Goal: Task Accomplishment & Management: Manage account settings

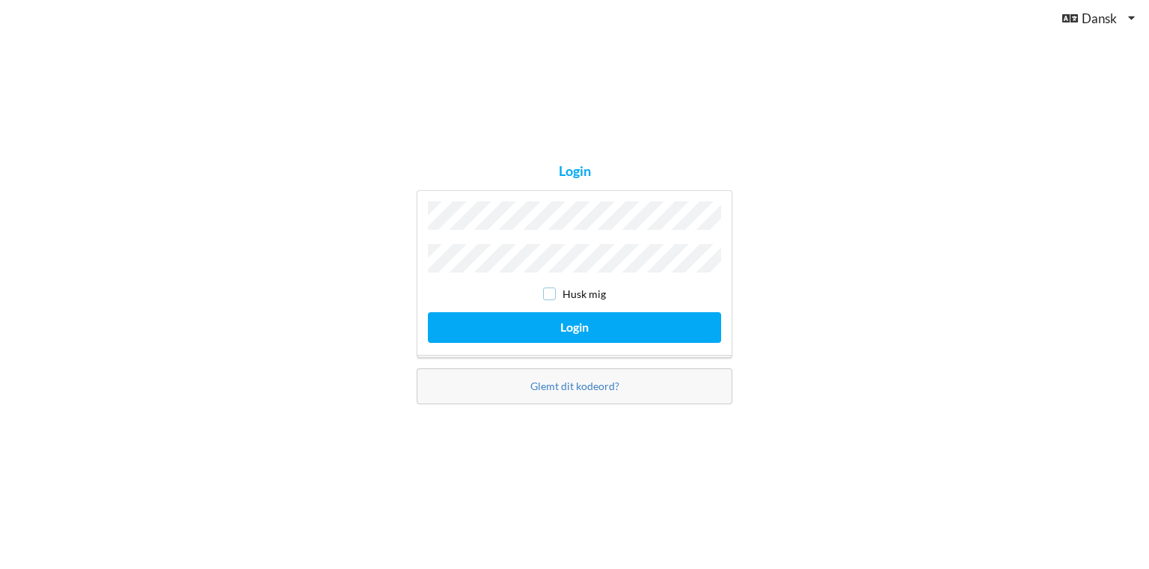
click at [548, 287] on input "checkbox" at bounding box center [549, 293] width 13 height 13
checkbox input "true"
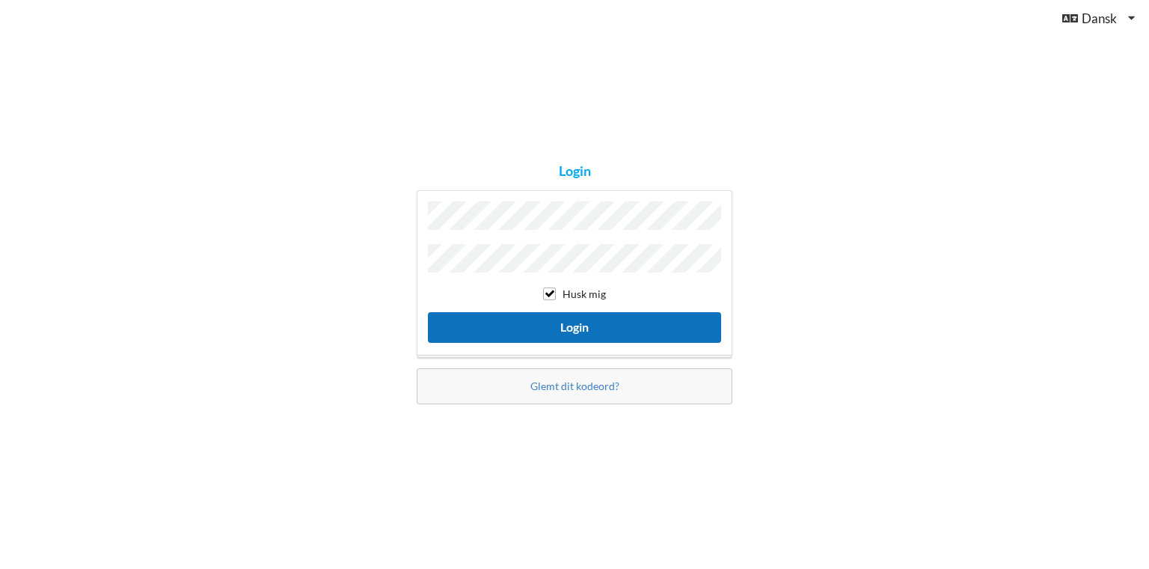
click at [578, 319] on button "Login" at bounding box center [574, 327] width 293 height 31
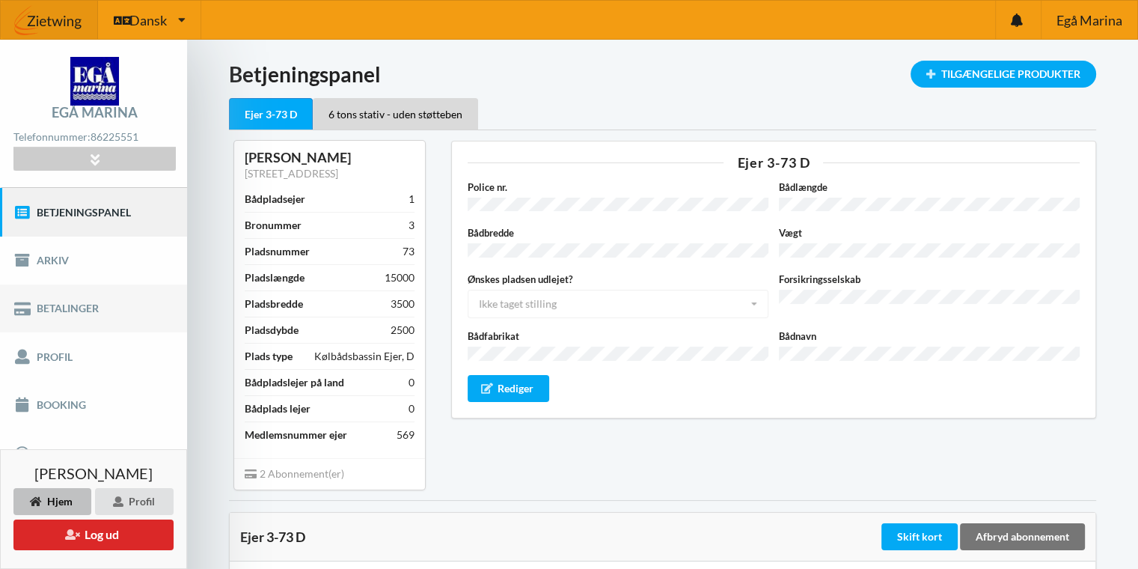
click at [58, 306] on link "Betalinger" at bounding box center [93, 308] width 187 height 48
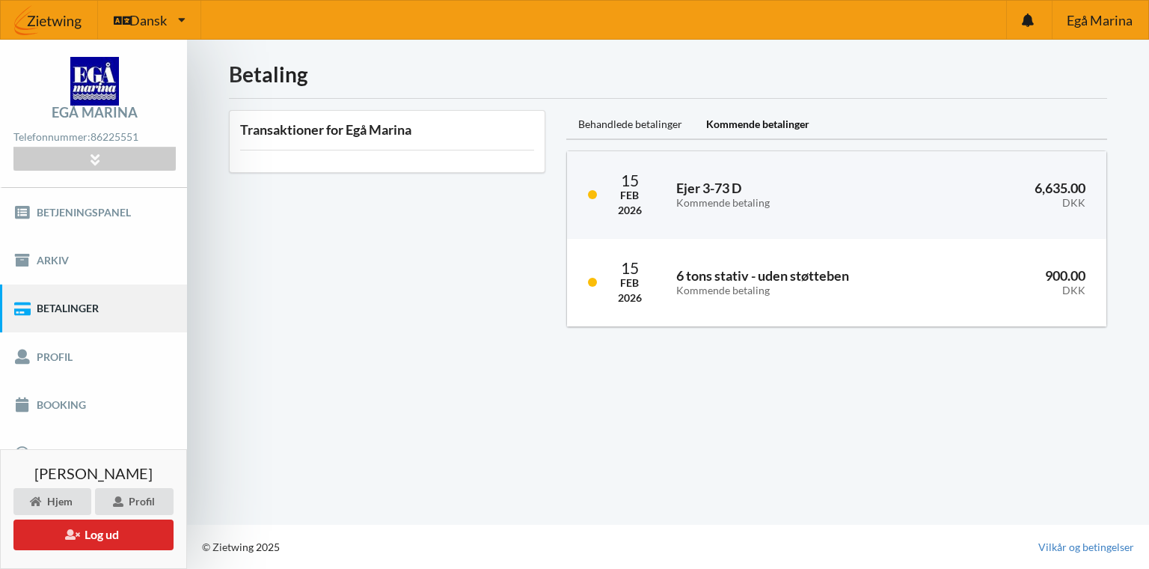
drag, startPoint x: 58, startPoint y: 306, endPoint x: 217, endPoint y: 260, distance: 165.3
click at [217, 260] on div "Betaling Transaktioner for Egå Marina Behandlede betalinger Kommende betalinger…" at bounding box center [668, 282] width 962 height 485
click at [60, 401] on link "Booking" at bounding box center [93, 405] width 187 height 48
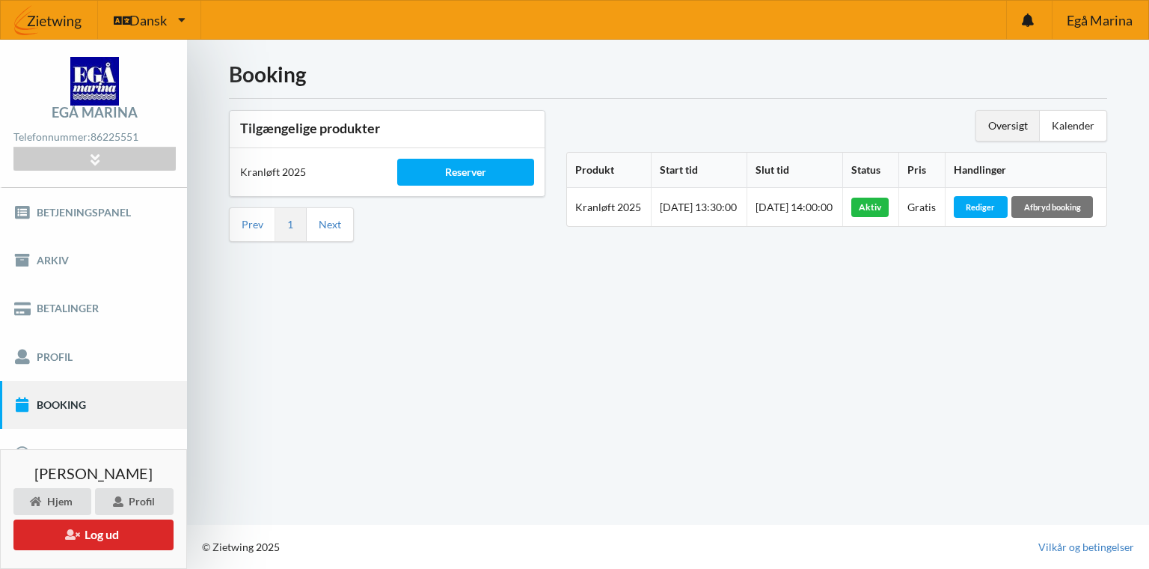
click at [889, 215] on div "Aktiv" at bounding box center [869, 207] width 37 height 19
click at [481, 168] on div "Reserver" at bounding box center [465, 172] width 136 height 27
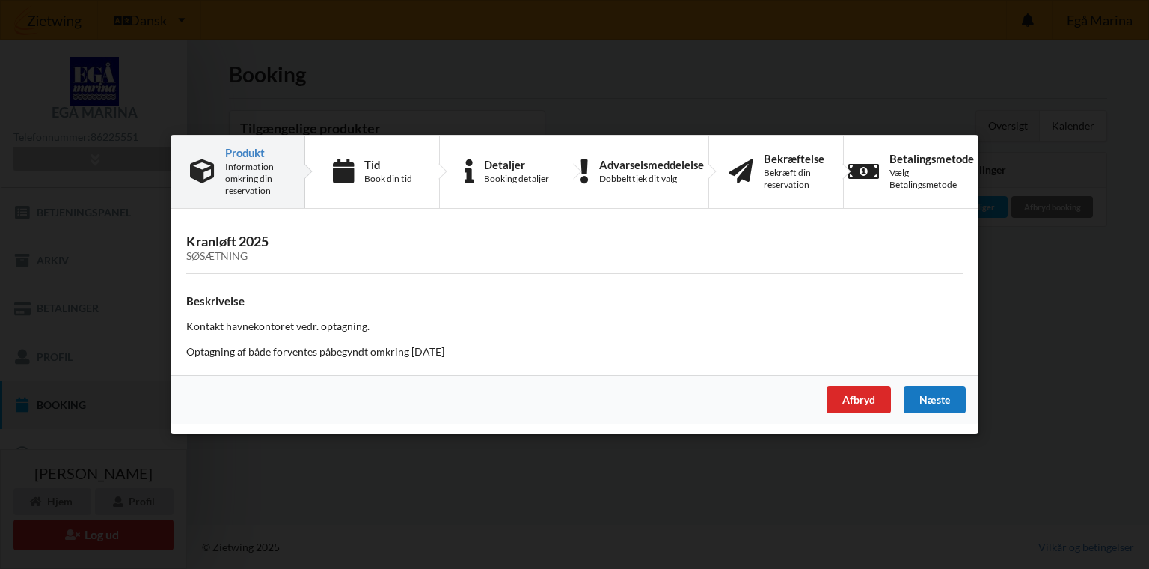
click at [943, 399] on div "Næste" at bounding box center [935, 399] width 62 height 27
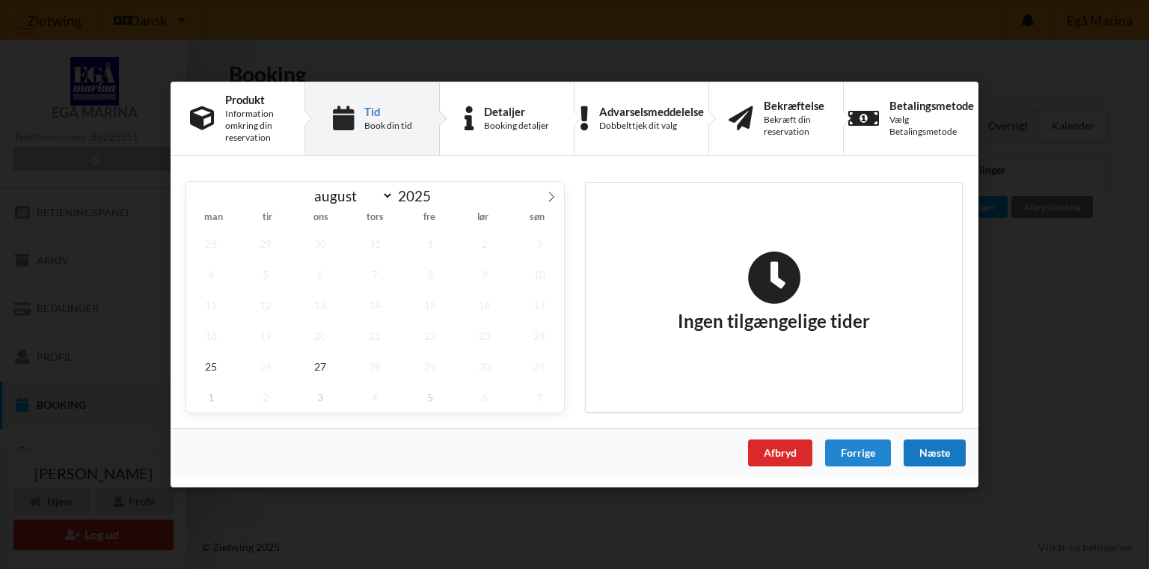
click at [934, 450] on div "Næste" at bounding box center [935, 452] width 62 height 27
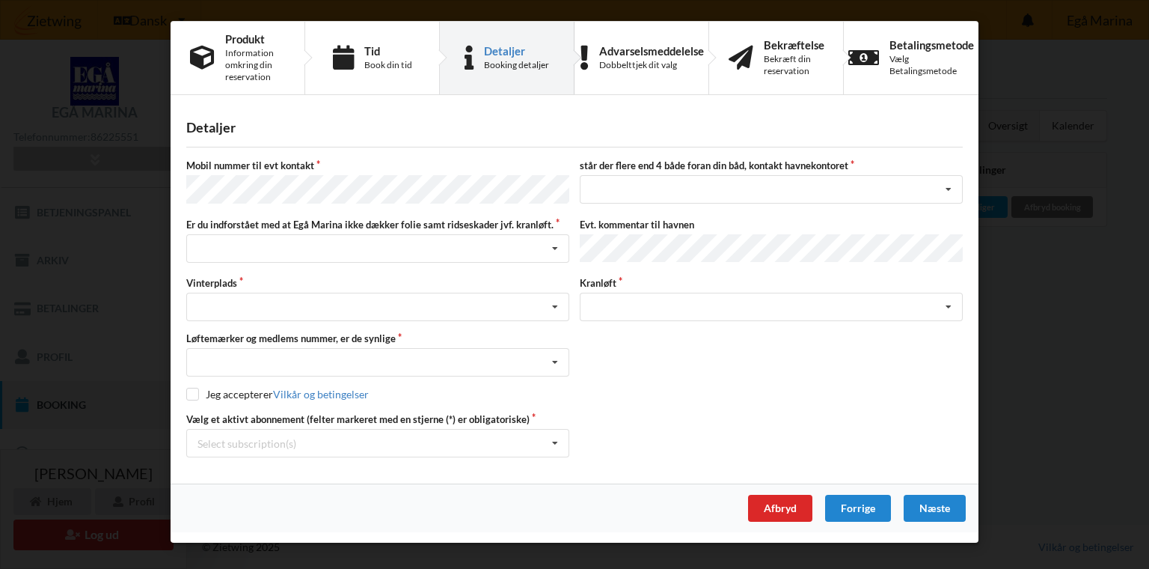
click at [913, 500] on div "Næste" at bounding box center [935, 508] width 62 height 27
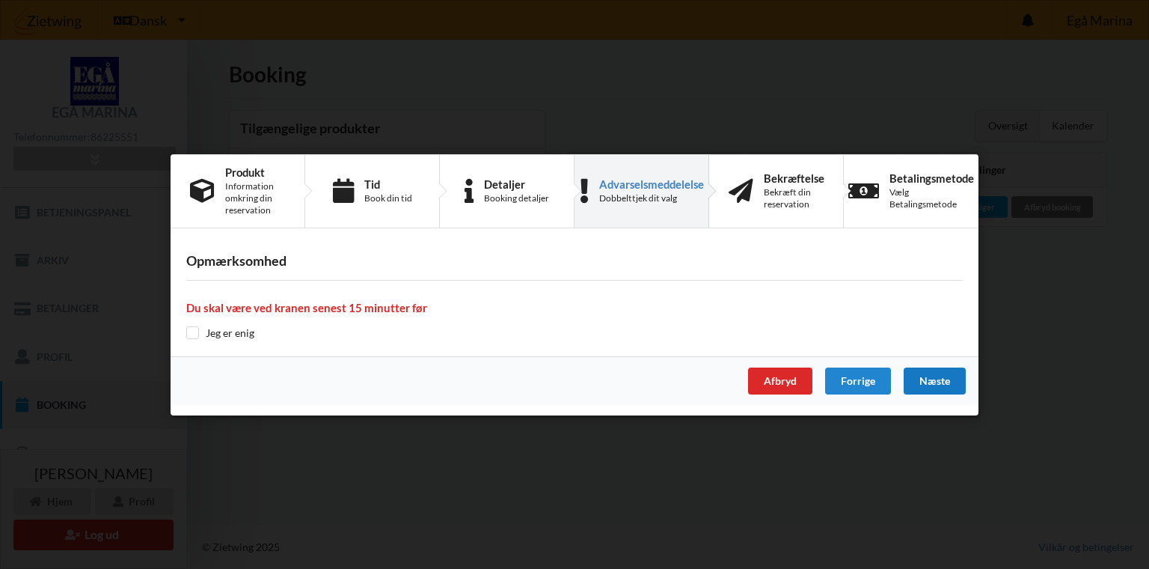
click at [931, 382] on div "Næste" at bounding box center [935, 380] width 62 height 27
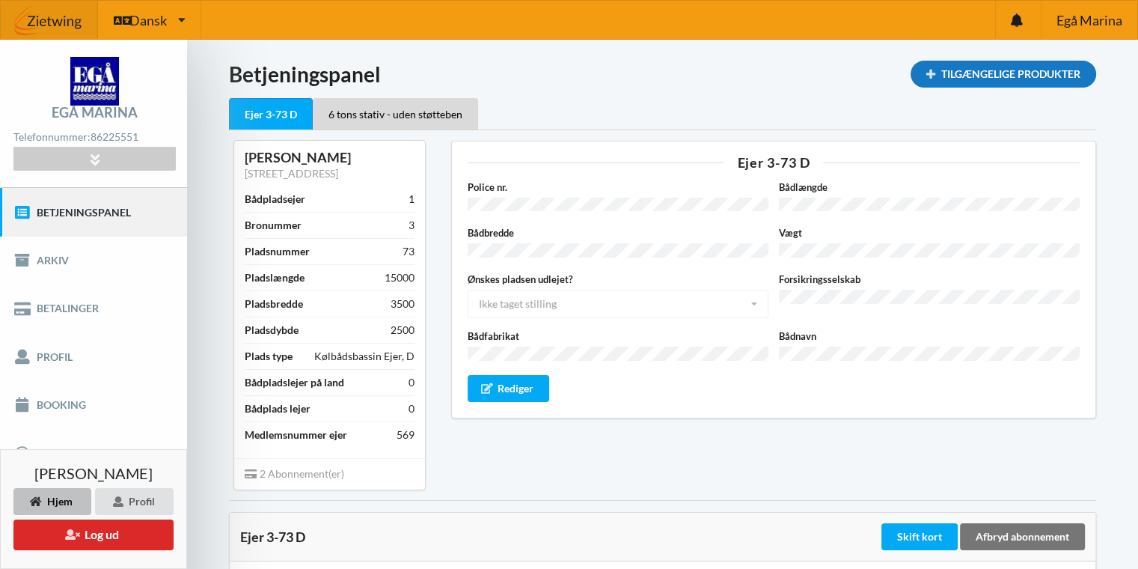
click at [988, 76] on div "Tilgængelige Produkter" at bounding box center [1004, 74] width 186 height 27
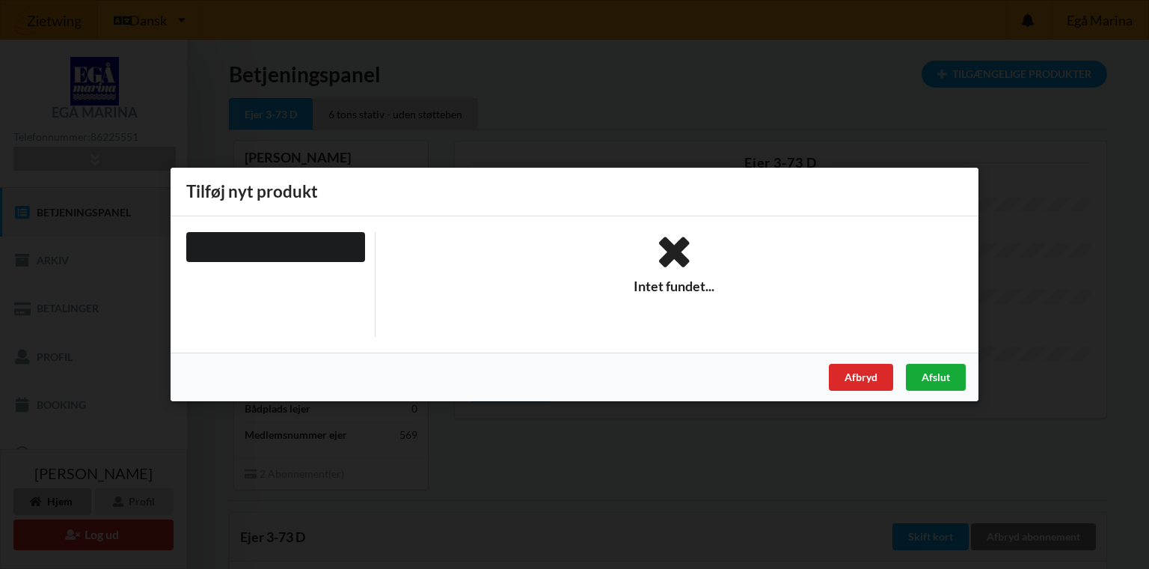
click at [940, 373] on div "Afslut" at bounding box center [936, 377] width 60 height 27
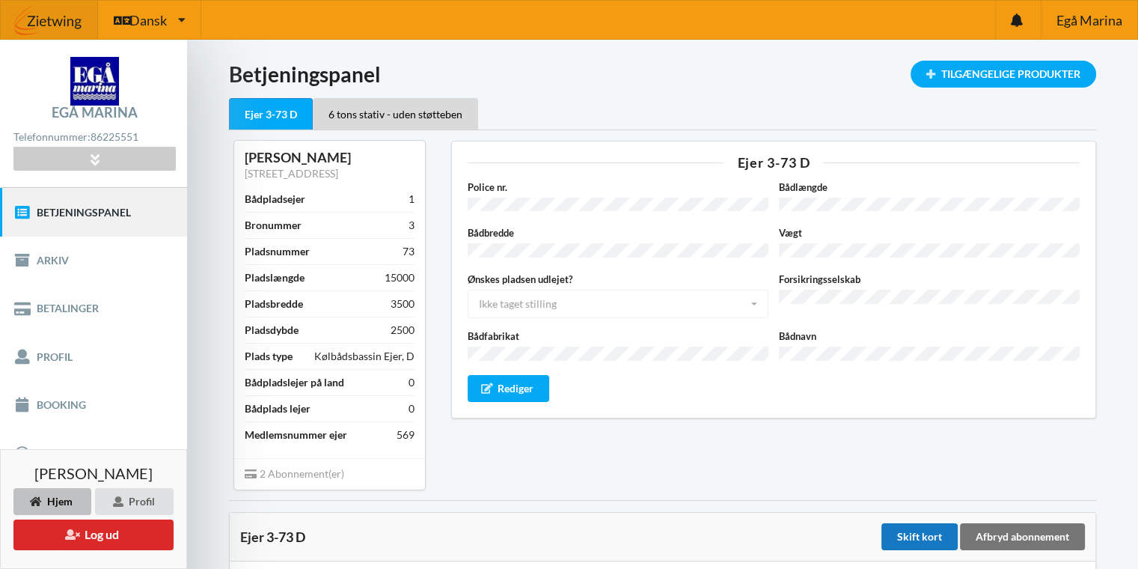
click at [921, 530] on div "Skift kort" at bounding box center [919, 536] width 76 height 27
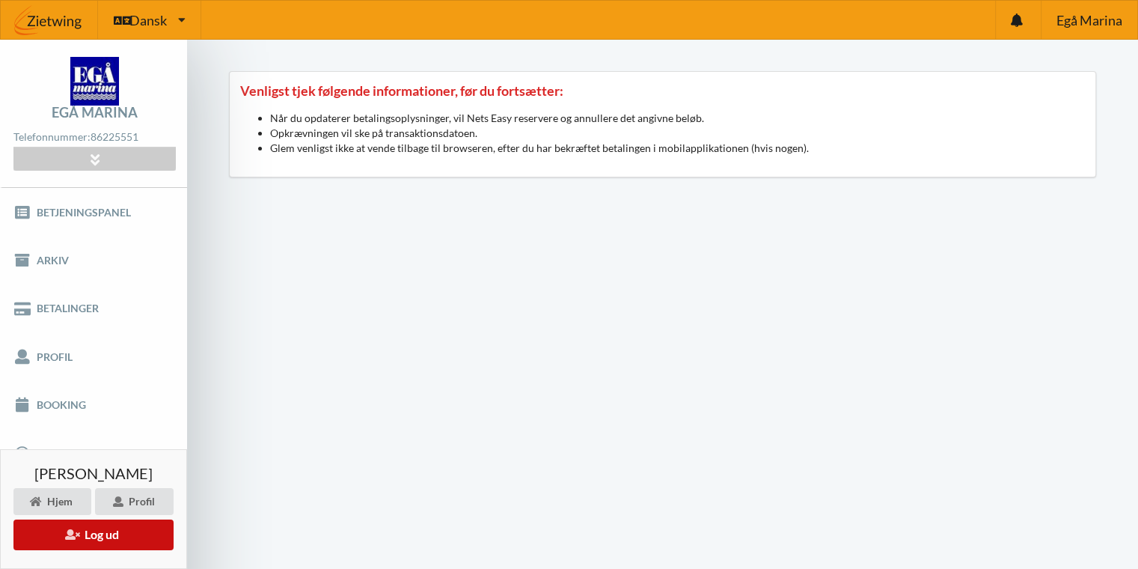
click at [127, 537] on button "Log ud" at bounding box center [93, 534] width 160 height 31
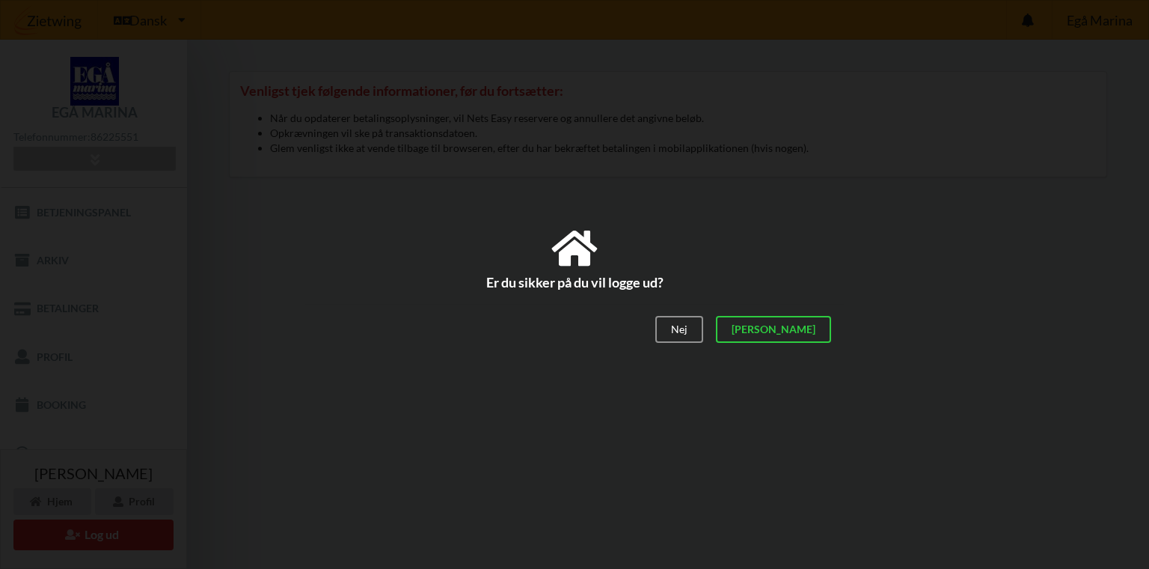
click at [801, 332] on div "[PERSON_NAME]" at bounding box center [773, 329] width 115 height 27
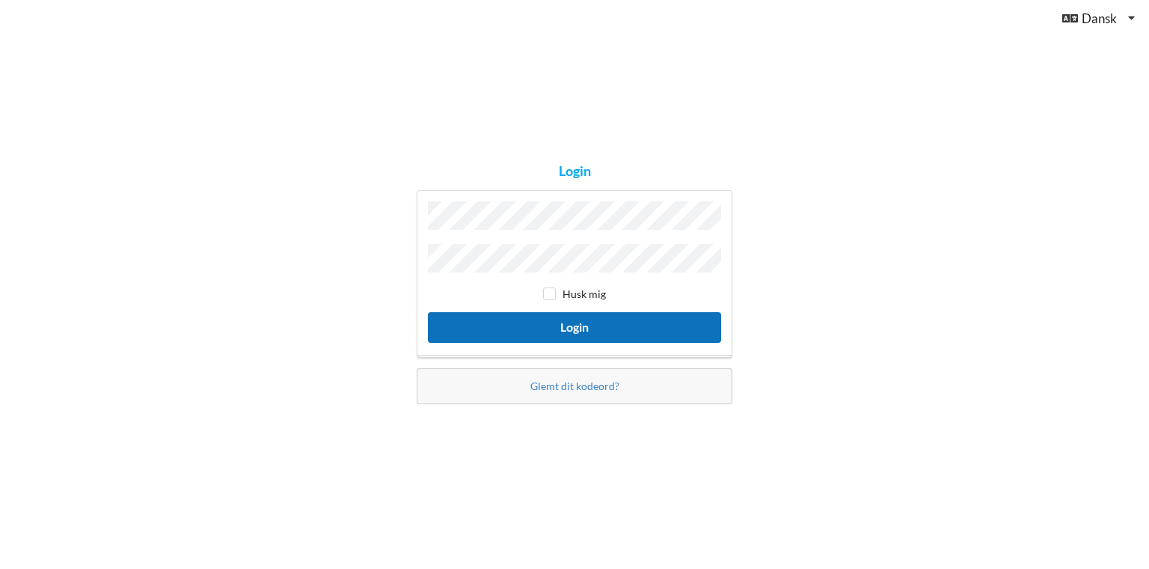
click at [620, 330] on button "Login" at bounding box center [574, 327] width 293 height 31
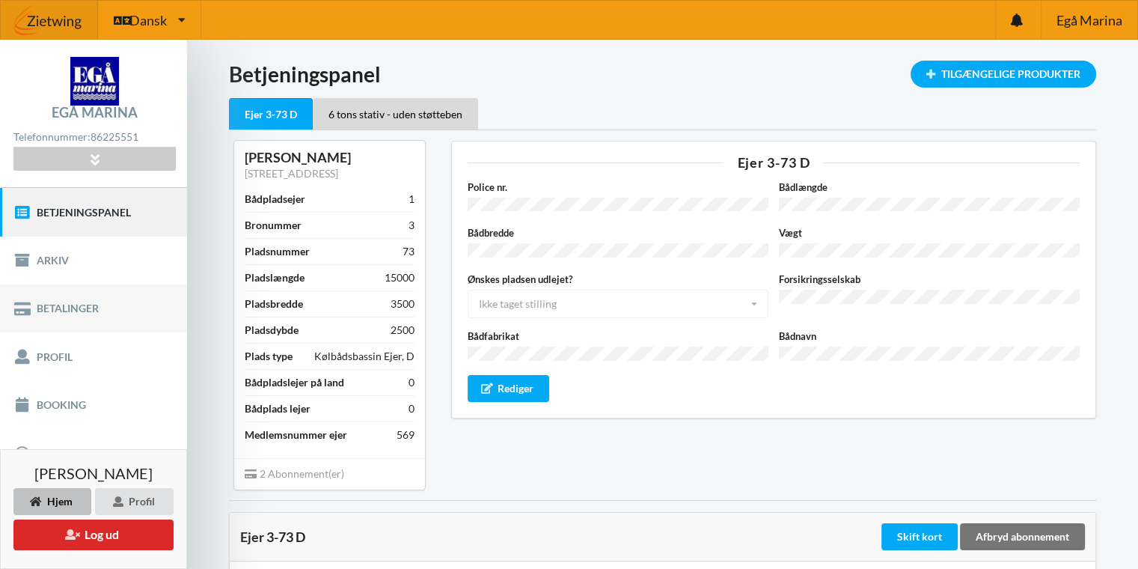
click at [57, 303] on link "Betalinger" at bounding box center [93, 308] width 187 height 48
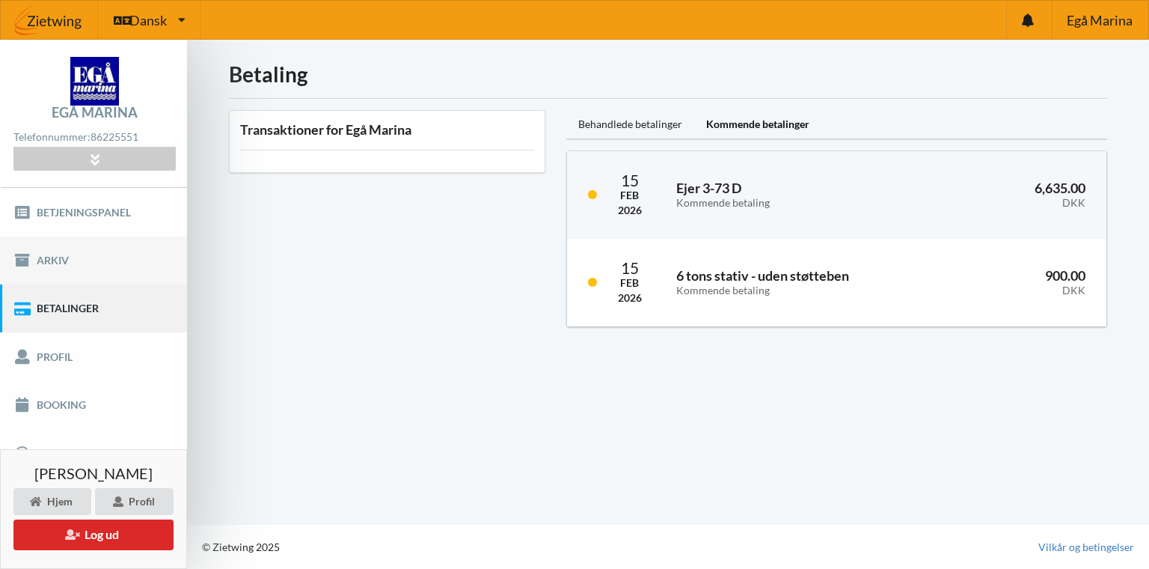
click at [56, 252] on link "Arkiv" at bounding box center [93, 260] width 187 height 48
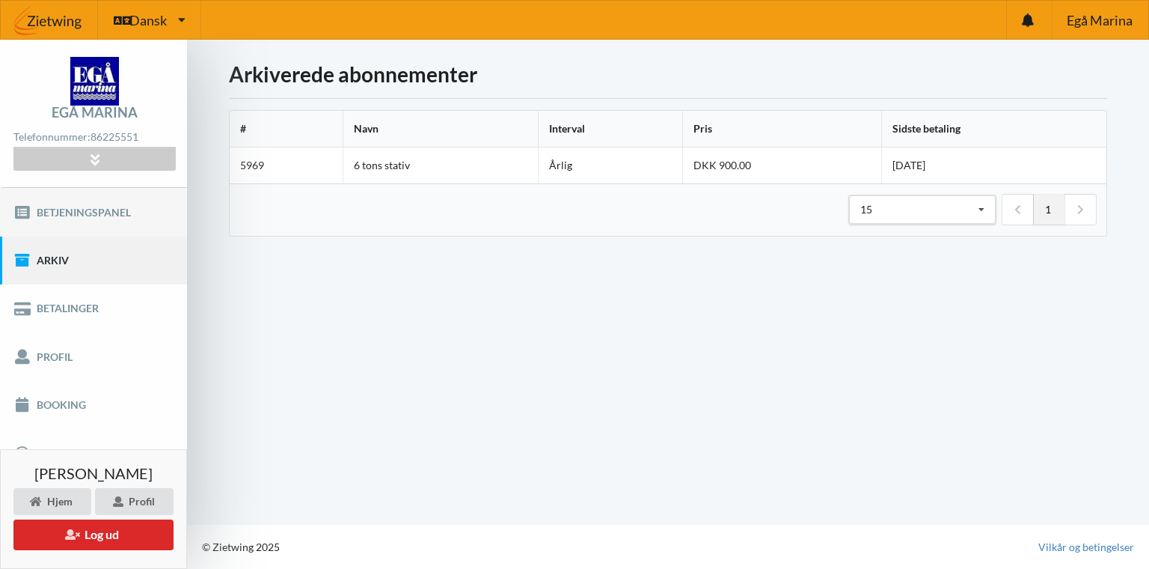
click at [79, 210] on link "Betjeningspanel" at bounding box center [93, 212] width 187 height 48
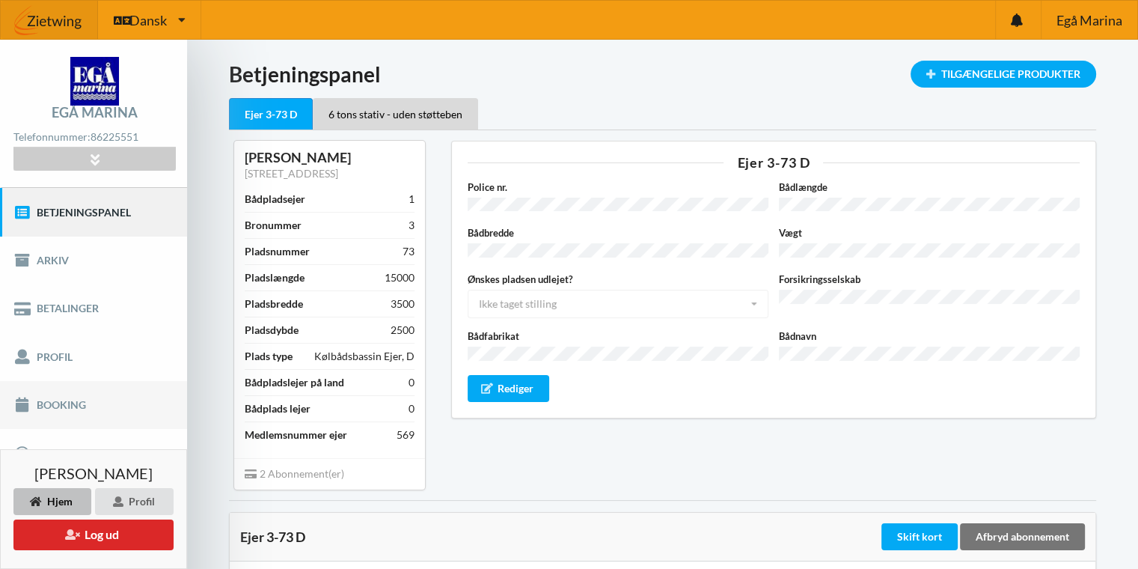
click at [51, 401] on link "Booking" at bounding box center [93, 405] width 187 height 48
